Goal: Check status: Check status

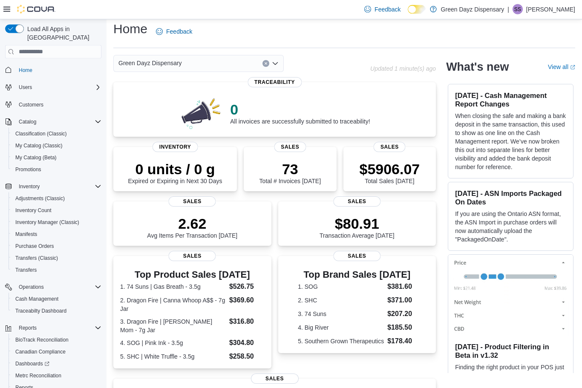
scroll to position [6, 0]
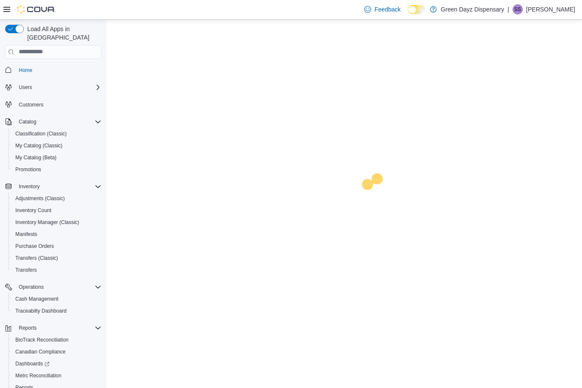
scroll to position [28, 0]
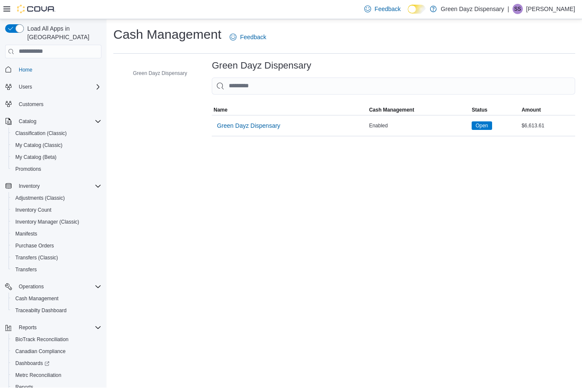
click at [257, 122] on span "Green Dayz Dispensary" at bounding box center [248, 126] width 63 height 9
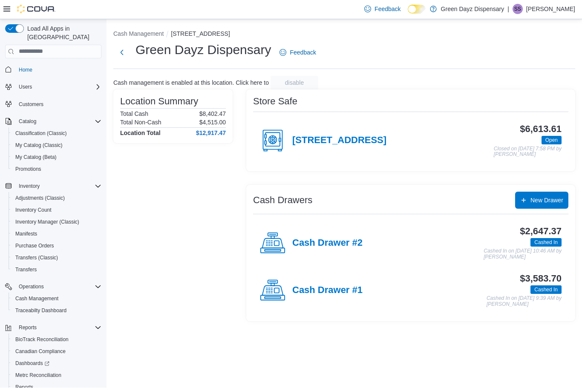
click at [342, 286] on h4 "Cash Drawer #1" at bounding box center [327, 291] width 70 height 11
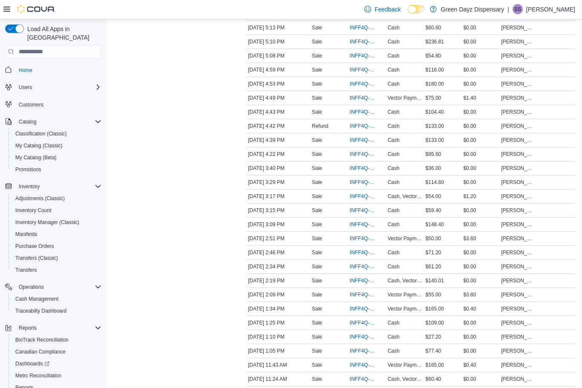
scroll to position [304, 0]
click at [423, 199] on div "Cash, Vector Payment" at bounding box center [405, 196] width 38 height 10
click at [400, 198] on span "Cash, Vector Payment" at bounding box center [405, 196] width 35 height 7
click at [361, 200] on span "INFF4Q-6588" at bounding box center [363, 196] width 26 height 7
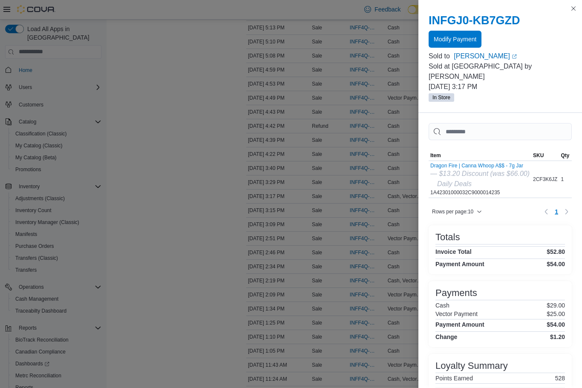
click at [569, 6] on button "Close this dialog" at bounding box center [573, 8] width 10 height 10
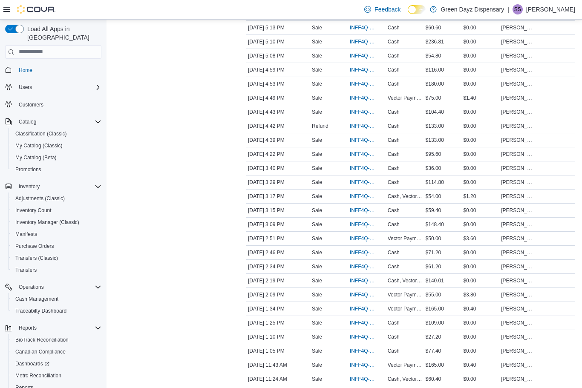
click at [358, 213] on span "INFF4Q-6587" at bounding box center [363, 210] width 26 height 7
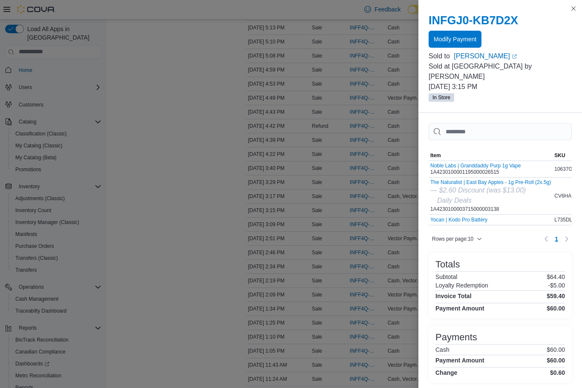
click at [574, 6] on button "Close this dialog" at bounding box center [573, 8] width 10 height 10
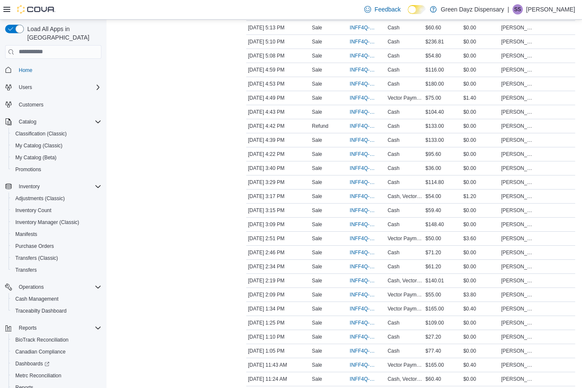
click at [291, 381] on div "[DATE] 11:24 AM" at bounding box center [278, 379] width 64 height 10
click at [397, 381] on span "Cash, Vector Payment" at bounding box center [405, 379] width 35 height 7
click at [357, 381] on span "INFF4Q-6564" at bounding box center [363, 379] width 26 height 7
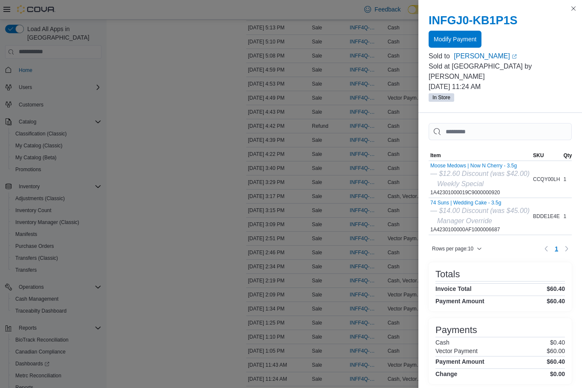
click at [572, 6] on button "Close this dialog" at bounding box center [573, 8] width 10 height 10
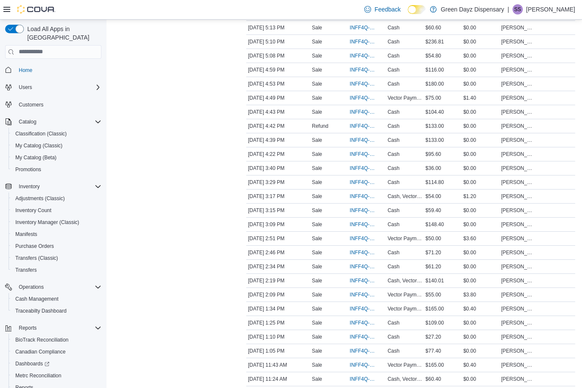
click at [364, 212] on span "INFF4Q-6587" at bounding box center [363, 210] width 26 height 7
click at [176, 248] on div "Transactions Summary # of Sales 40 # of Refunds 1 Total Transactions 42 Sales S…" at bounding box center [172, 156] width 119 height 768
click at [356, 185] on span "INFF4Q-6590" at bounding box center [363, 182] width 26 height 7
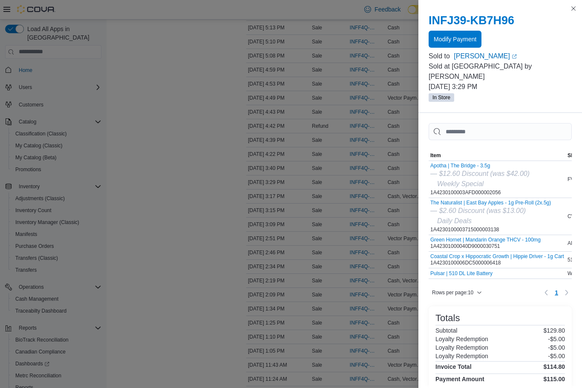
click at [457, 43] on span "Modify Payment" at bounding box center [455, 39] width 43 height 9
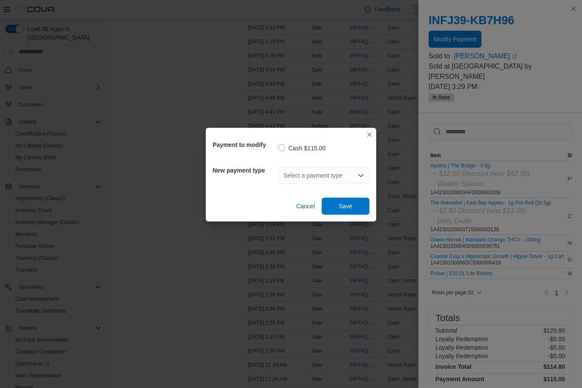
click at [360, 177] on icon "Open list of options" at bounding box center [360, 175] width 5 height 3
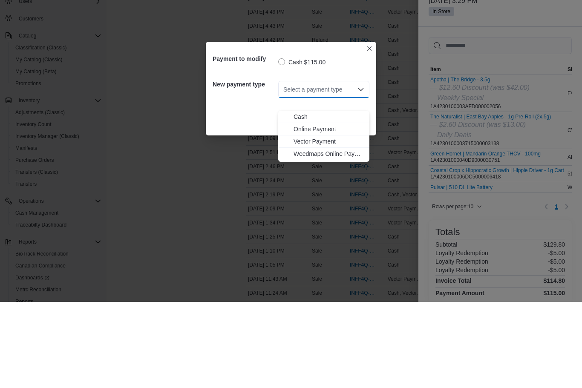
click at [319, 223] on span "Vector Payment" at bounding box center [329, 227] width 71 height 9
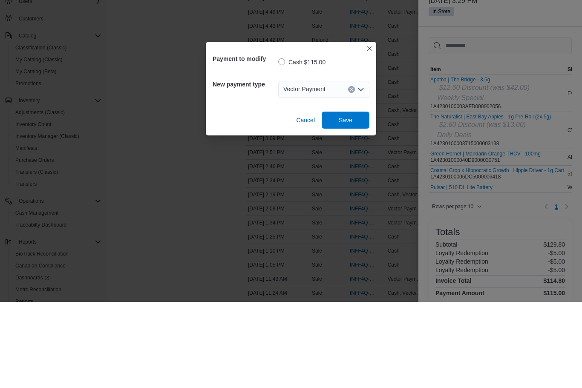
click at [353, 198] on span "Save" at bounding box center [346, 206] width 38 height 17
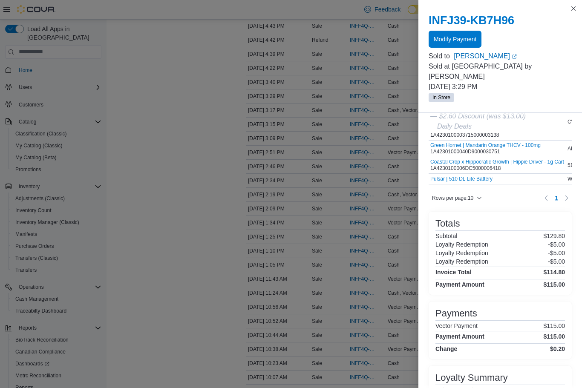
scroll to position [94, 0]
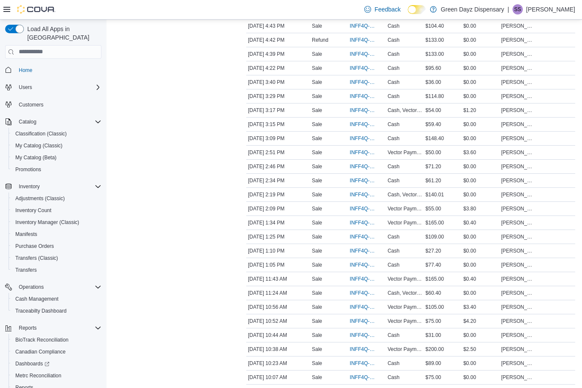
click at [182, 182] on div "Transactions Summary # of Sales 40 # of Refunds 1 Total Transactions 42 Sales S…" at bounding box center [172, 70] width 119 height 768
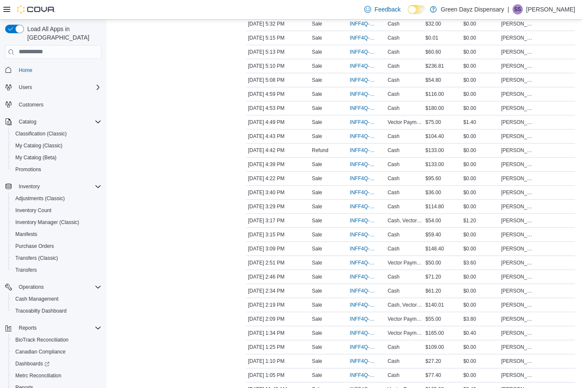
click at [401, 223] on span "Cash, Vector Payment" at bounding box center [405, 220] width 35 height 7
click at [415, 224] on span "Cash, Vector Payment" at bounding box center [405, 220] width 35 height 7
click at [358, 223] on span "INFF4Q-6588" at bounding box center [363, 220] width 26 height 7
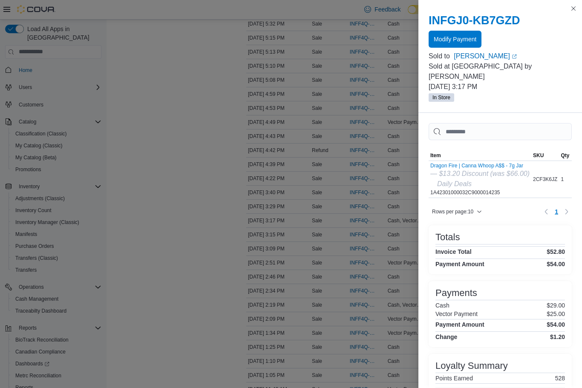
click at [576, 10] on button "Close this dialog" at bounding box center [573, 8] width 10 height 10
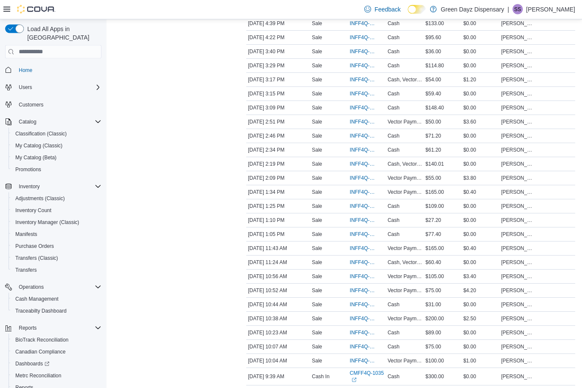
scroll to position [421, 0]
click at [404, 180] on span "Vector Payment" at bounding box center [405, 177] width 35 height 7
click at [362, 177] on span "INFF4Q-6575" at bounding box center [363, 177] width 26 height 7
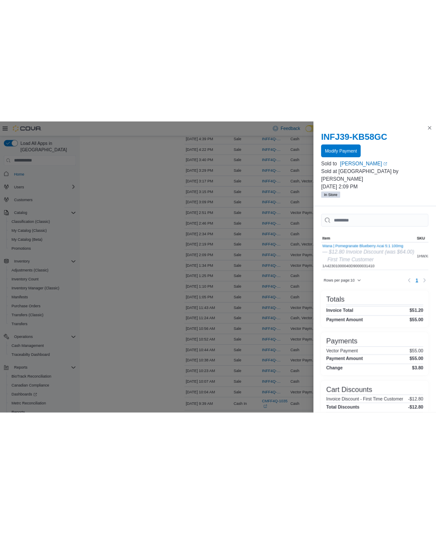
scroll to position [334, 0]
